Goal: Find specific page/section: Find specific page/section

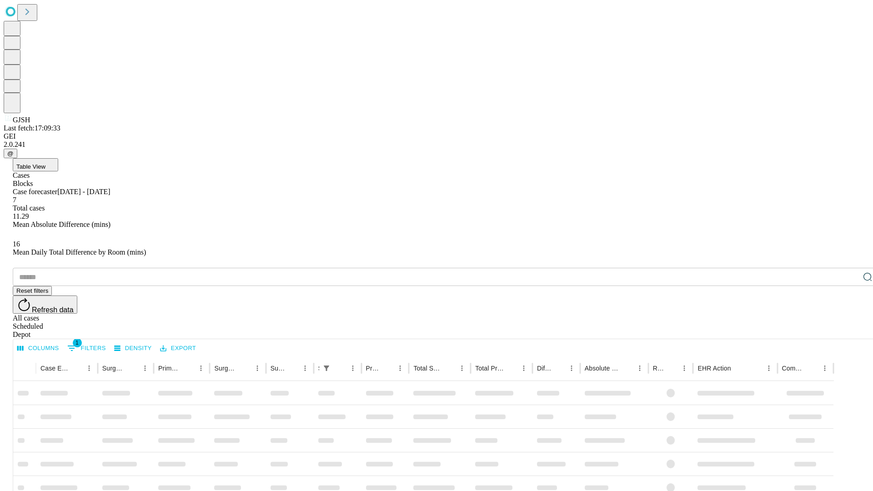
click at [849, 331] on div "Depot" at bounding box center [446, 335] width 866 height 8
